Goal: Obtain resource: Obtain resource

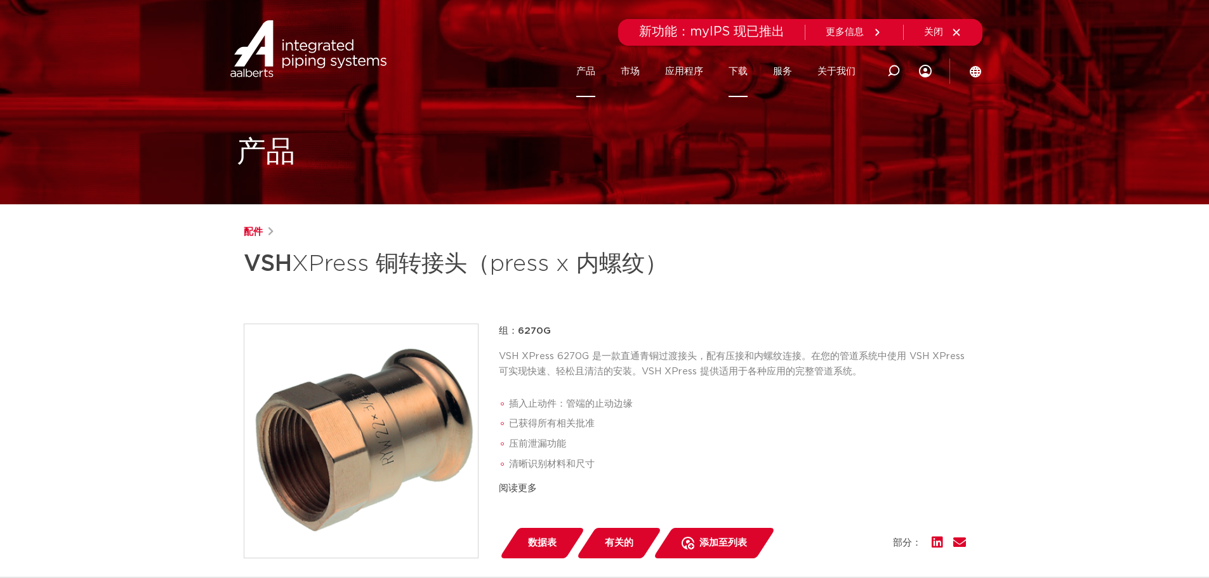
click at [736, 68] on font "下载" at bounding box center [737, 72] width 19 height 10
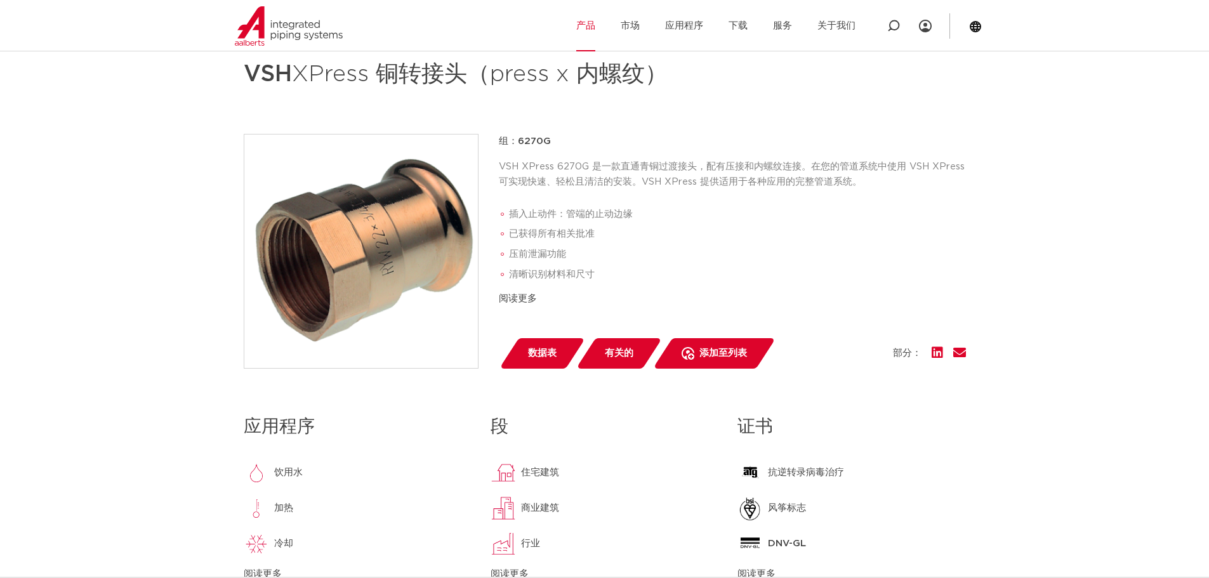
scroll to position [190, 0]
click at [535, 296] on font "阅读更多" at bounding box center [518, 298] width 38 height 10
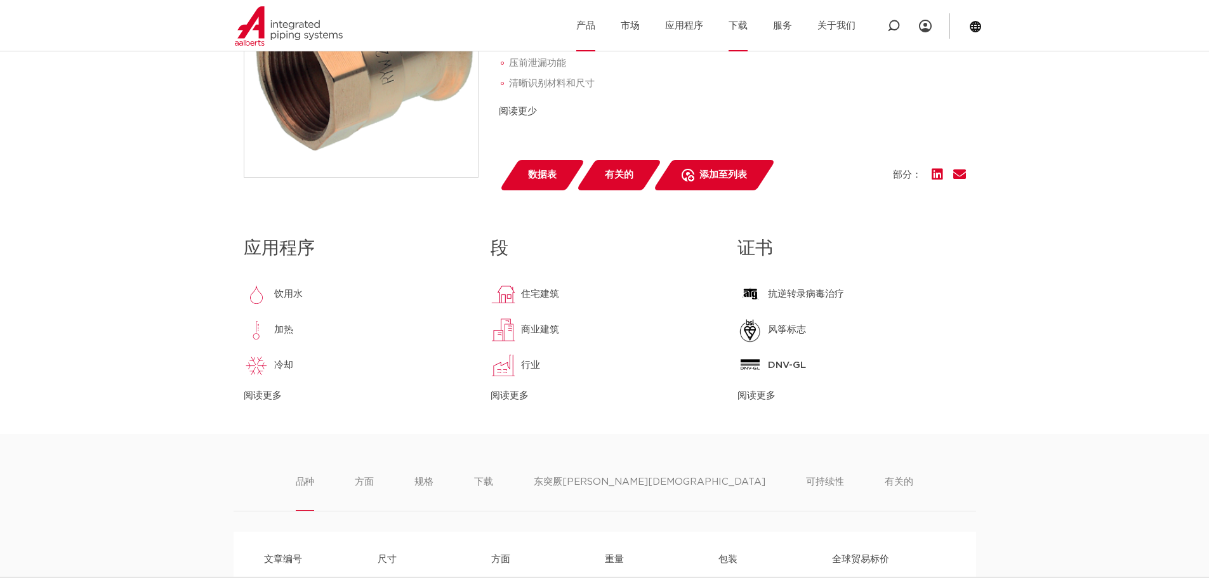
scroll to position [127, 0]
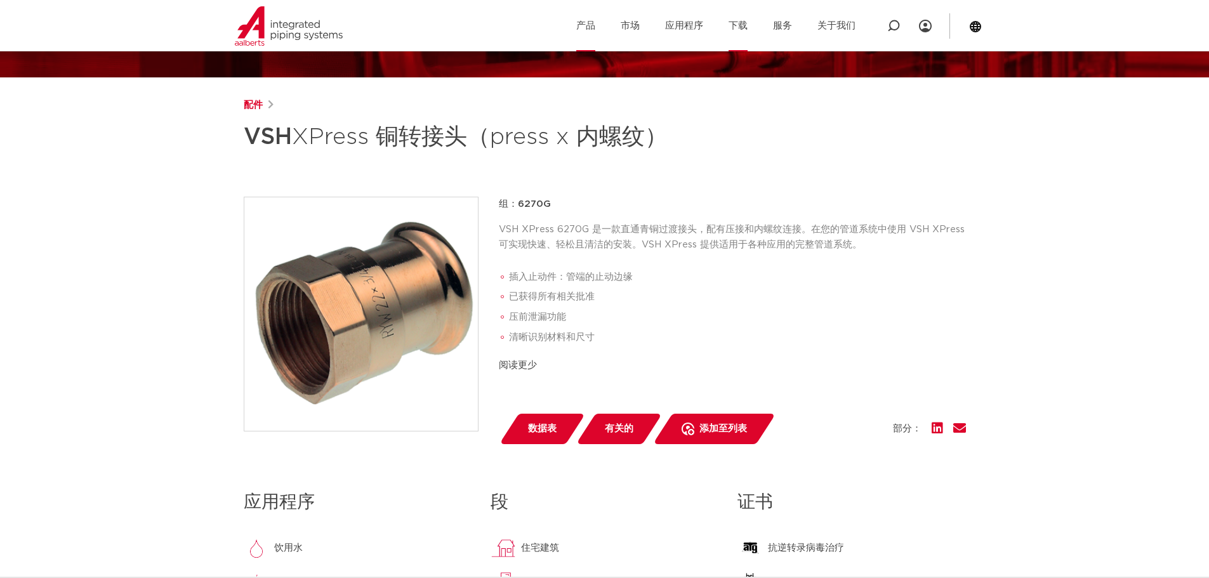
click at [731, 34] on link "下载" at bounding box center [737, 25] width 19 height 51
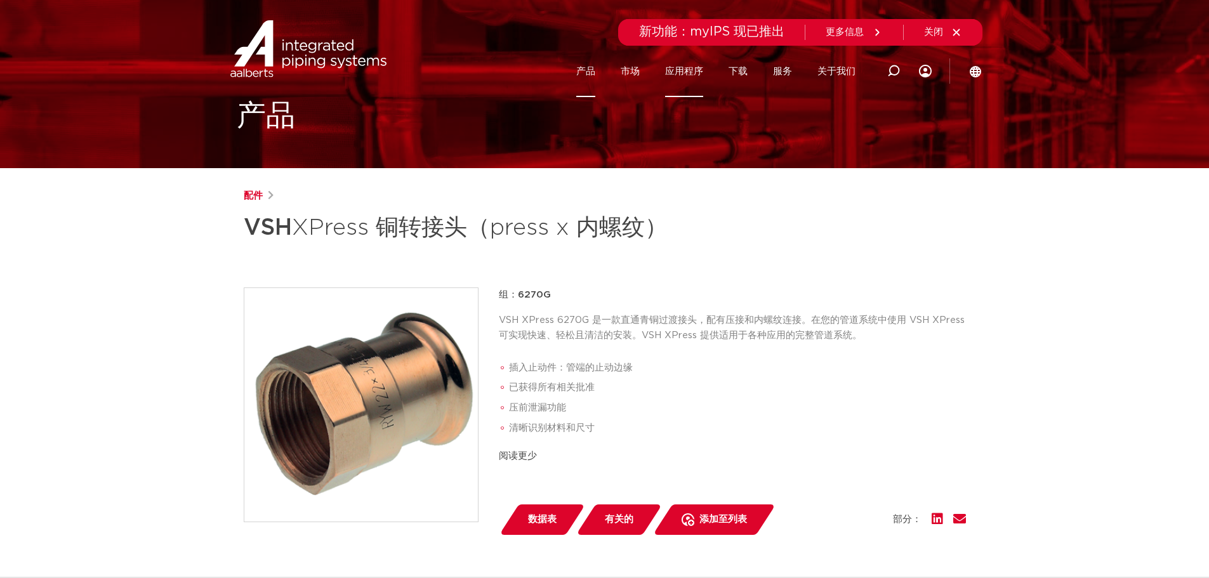
scroll to position [0, 0]
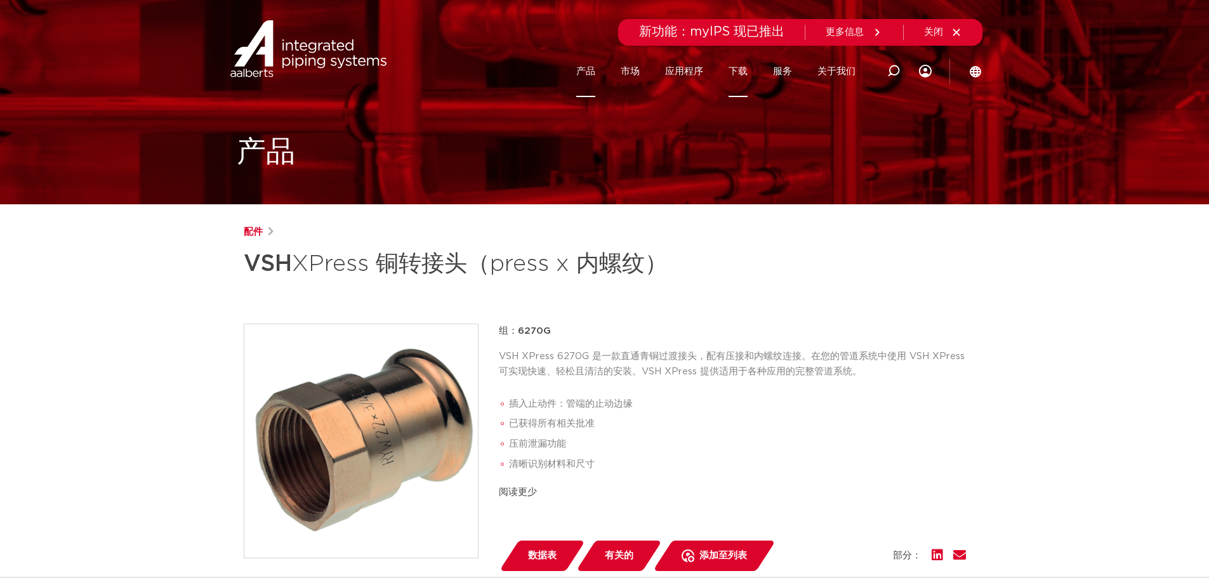
click at [739, 62] on link "下载" at bounding box center [737, 71] width 19 height 51
